Goal: Task Accomplishment & Management: Use online tool/utility

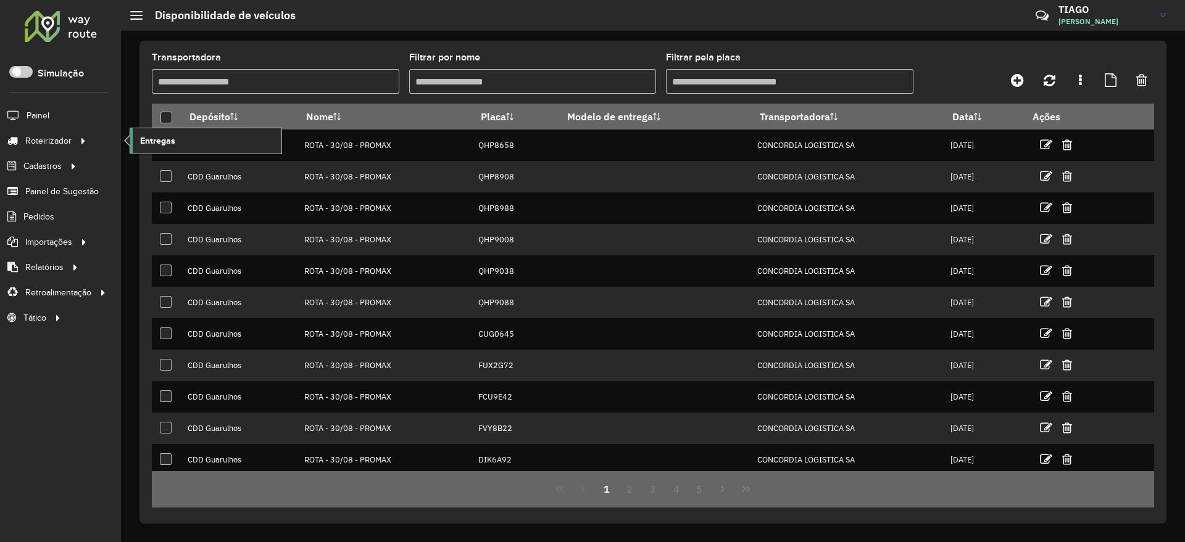
click at [177, 143] on link "Entregas" at bounding box center [205, 140] width 151 height 25
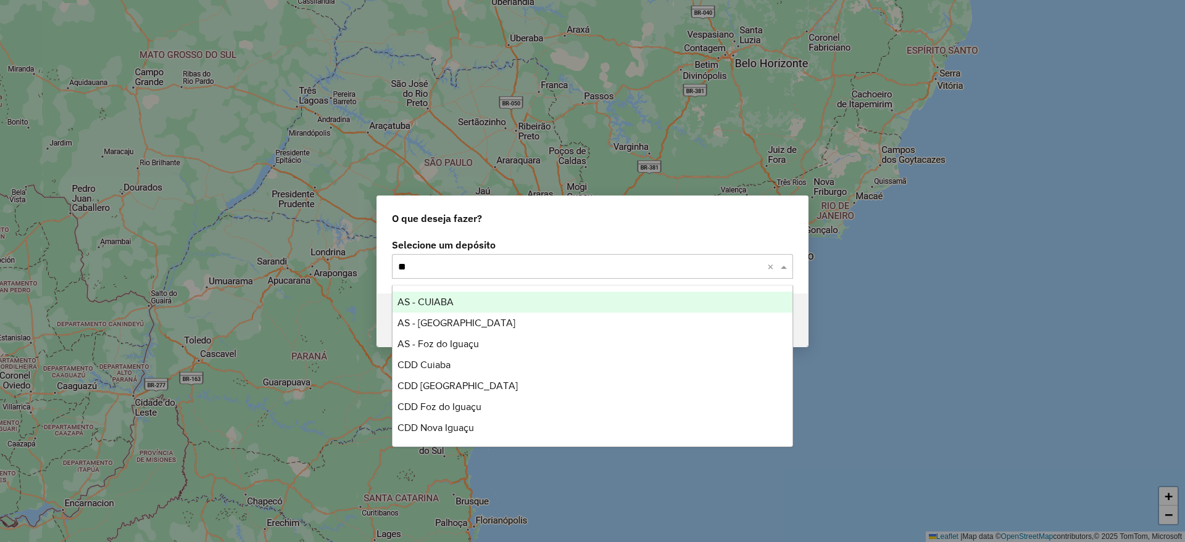
type input "***"
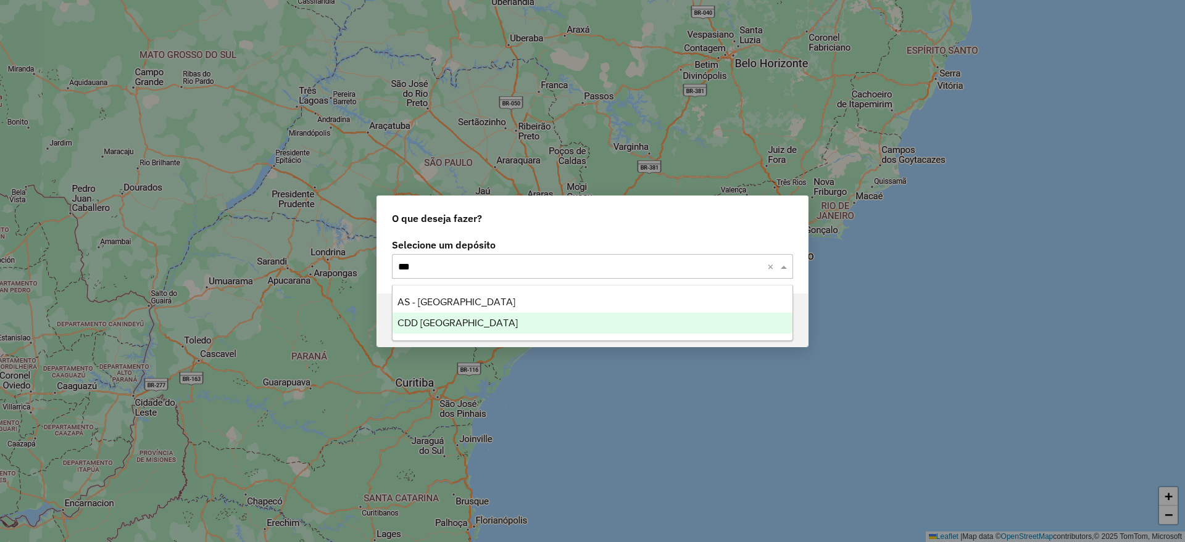
click at [461, 322] on div "CDD Curitiba" at bounding box center [592, 323] width 400 height 21
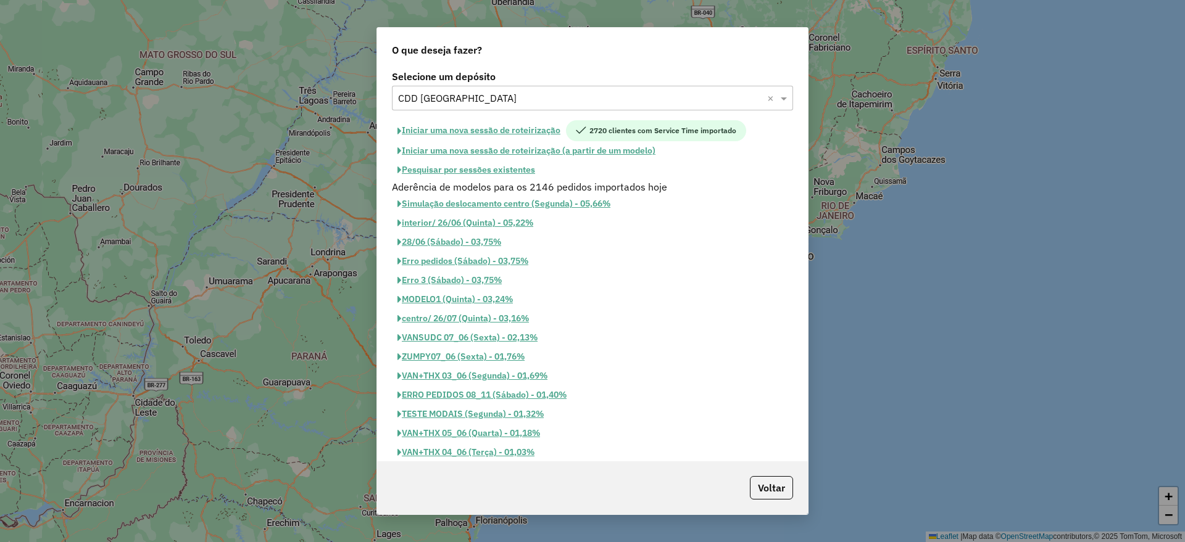
click at [478, 167] on button "Pesquisar por sessões existentes" at bounding box center [466, 169] width 149 height 19
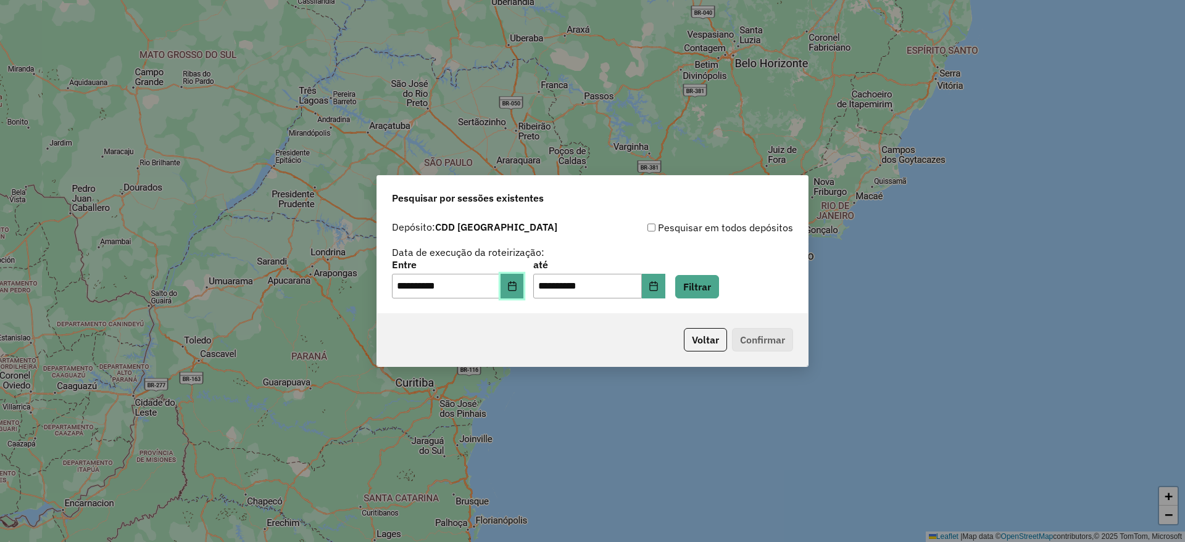
click at [517, 286] on icon "Choose Date" at bounding box center [512, 286] width 10 height 10
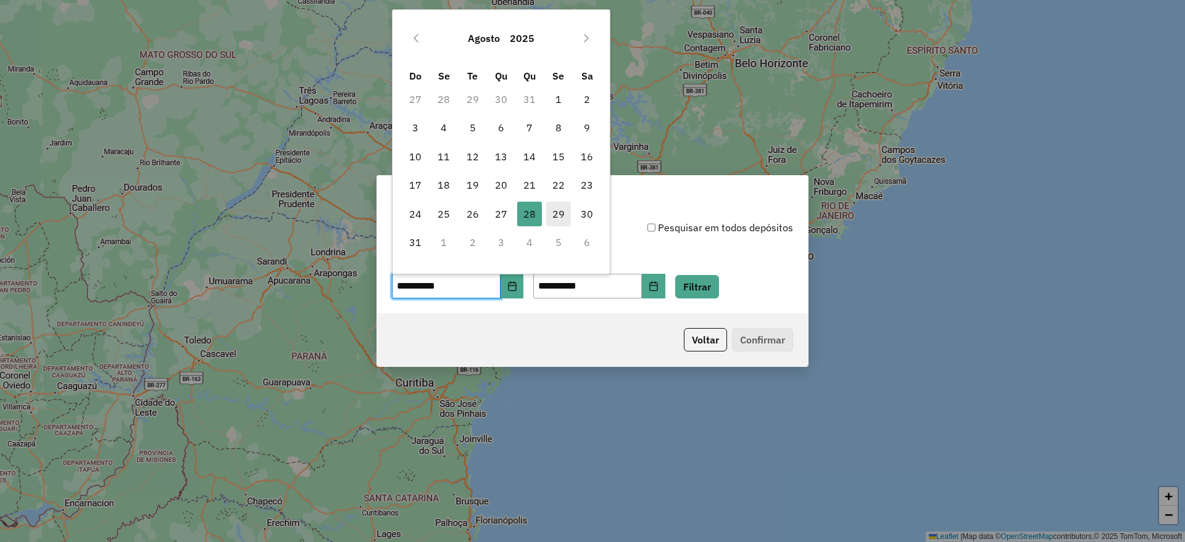
click at [552, 216] on span "29" at bounding box center [558, 214] width 25 height 25
type input "**********"
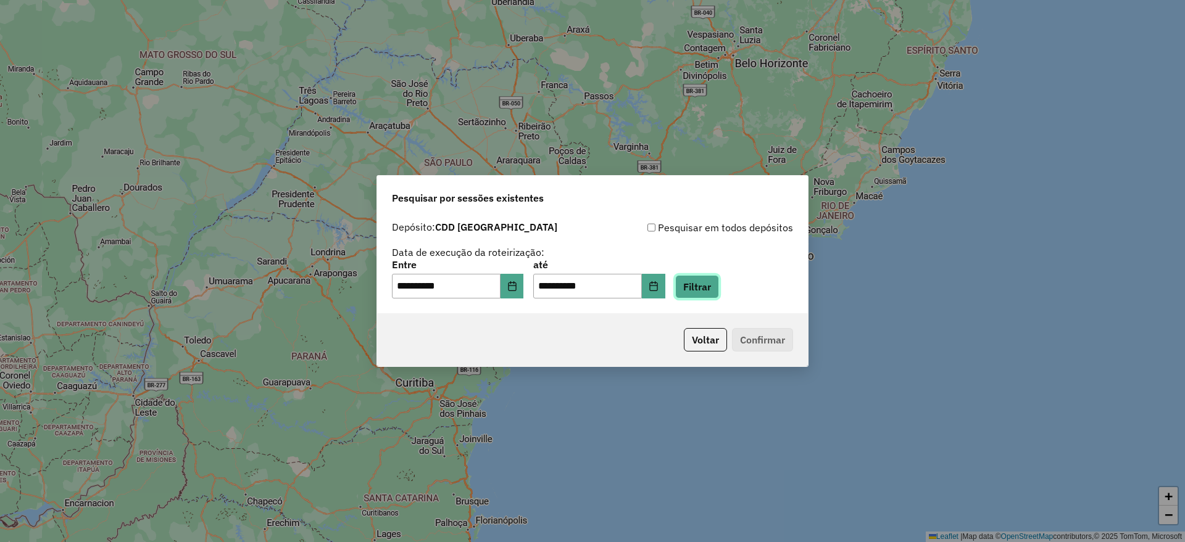
click at [692, 290] on button "Filtrar" at bounding box center [697, 286] width 44 height 23
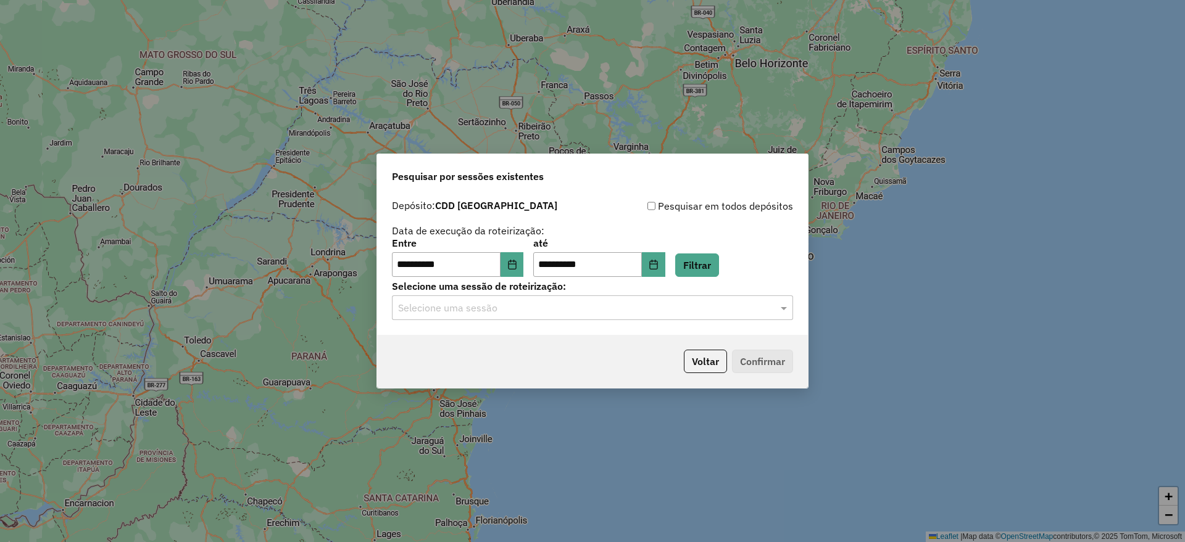
click at [566, 305] on input "text" at bounding box center [580, 308] width 364 height 15
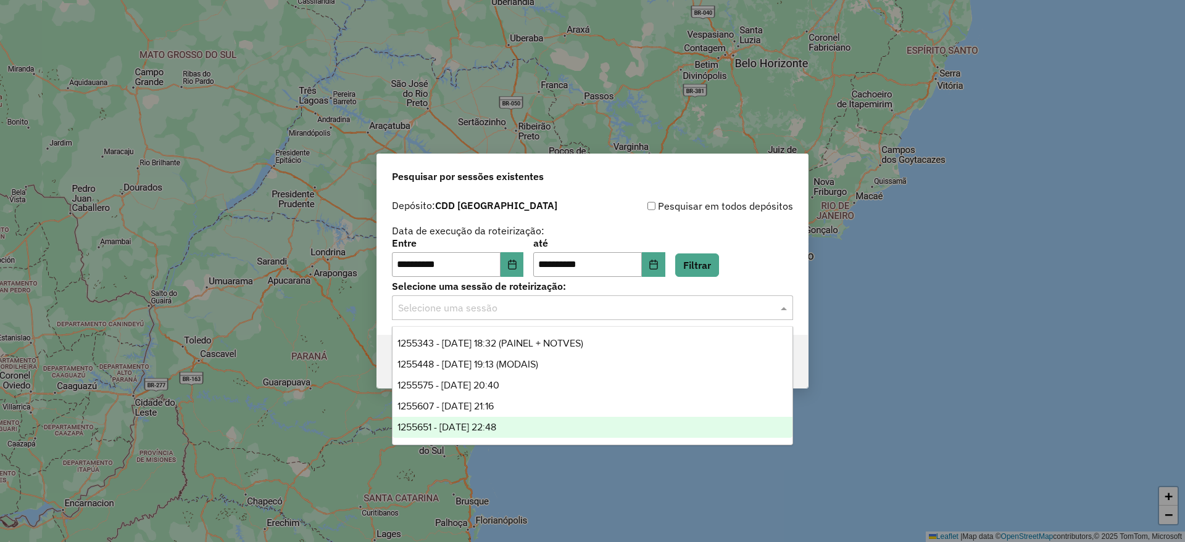
click at [523, 428] on div "1255651 - 29/08/2025 22:48" at bounding box center [592, 427] width 400 height 21
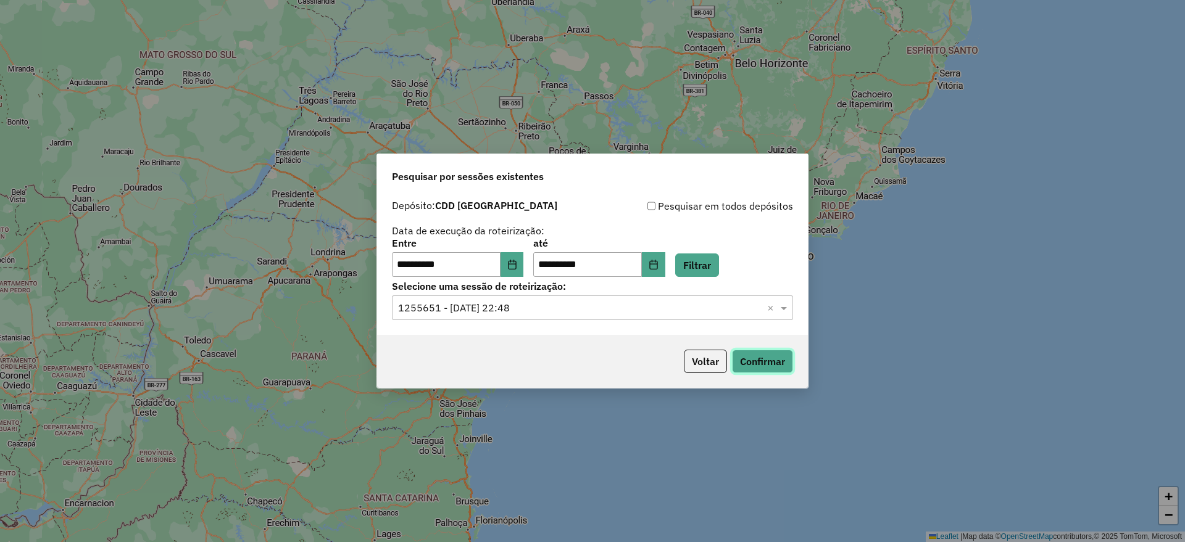
click at [757, 362] on button "Confirmar" at bounding box center [762, 361] width 61 height 23
click at [750, 360] on button "Confirmar" at bounding box center [762, 361] width 61 height 23
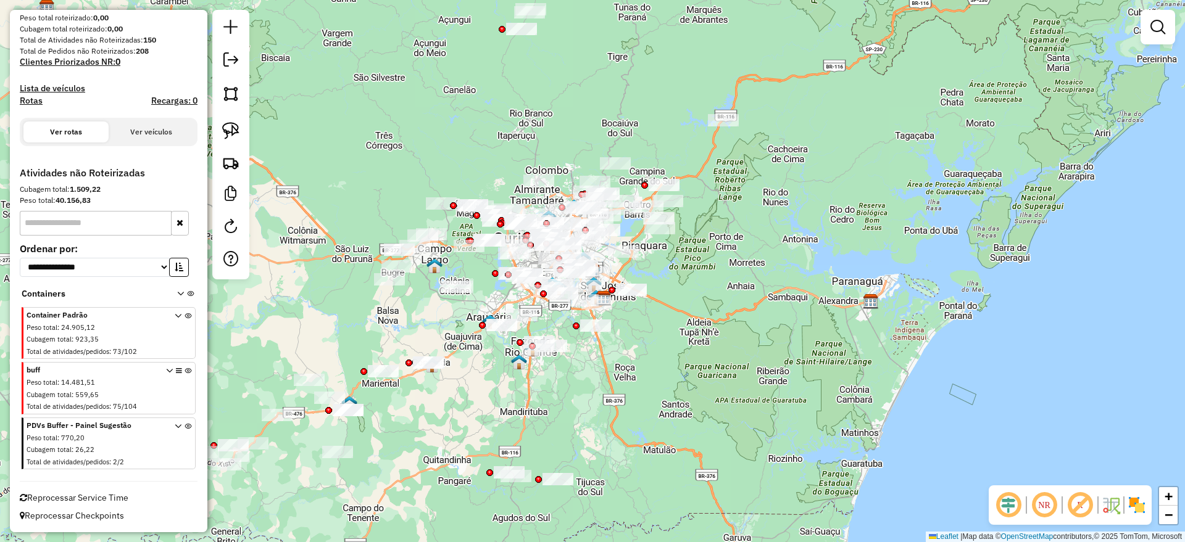
scroll to position [59, 0]
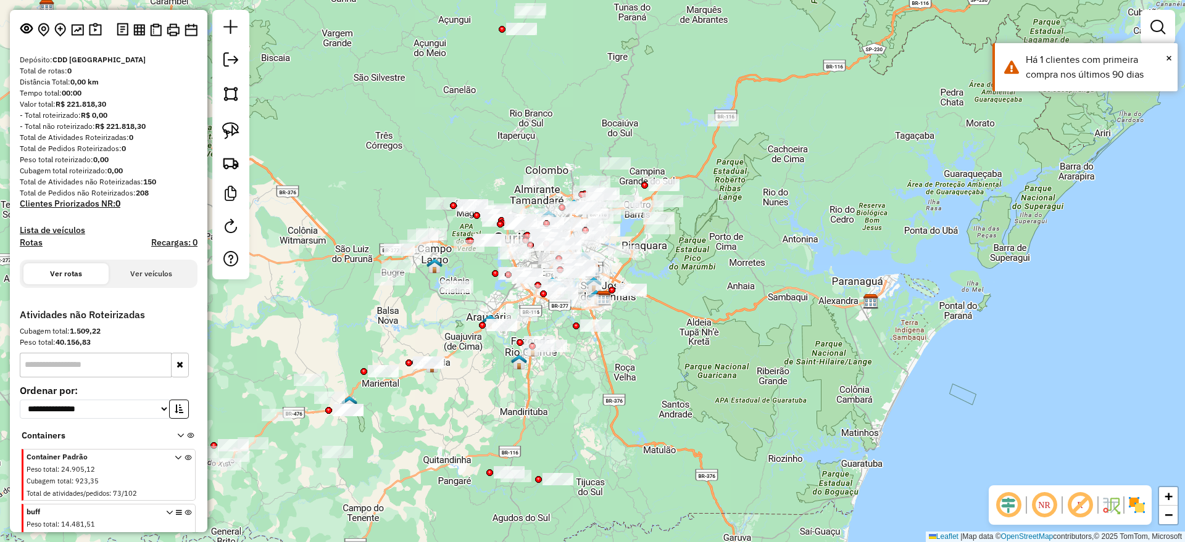
scroll to position [154, 0]
